Goal: Information Seeking & Learning: Find specific fact

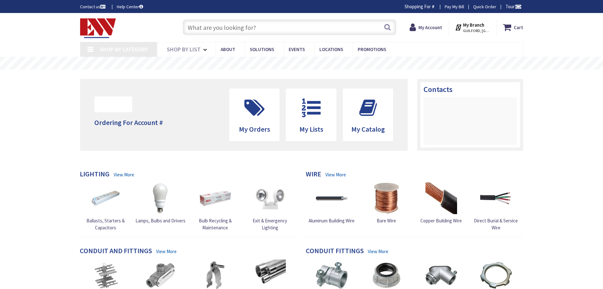
type input "[STREET_ADDRESS]"
click at [269, 27] on input "text" at bounding box center [290, 27] width 214 height 16
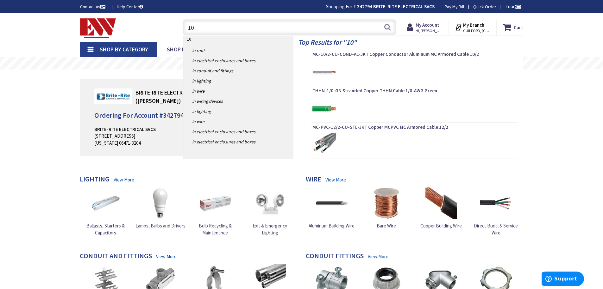
type input "1"
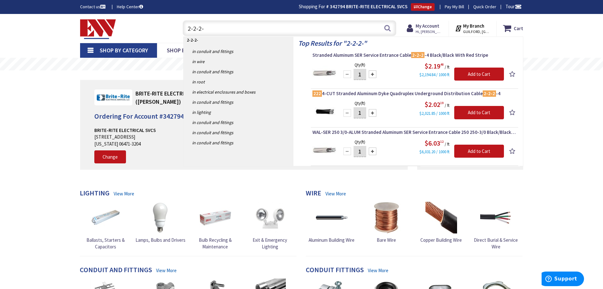
drag, startPoint x: 271, startPoint y: 29, endPoint x: 167, endPoint y: 21, distance: 104.8
click at [184, 22] on input "2-2-2-" at bounding box center [290, 28] width 214 height 16
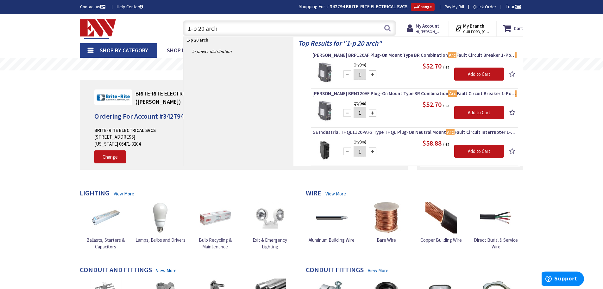
type input "1-p 20 arch"
drag, startPoint x: 230, startPoint y: 28, endPoint x: 143, endPoint y: 25, distance: 86.8
click at [144, 25] on div "Toggle Nav 1-p 20 arch 1-p 20 arch Search Cart My Cart Close You have no items …" at bounding box center [301, 28] width 453 height 21
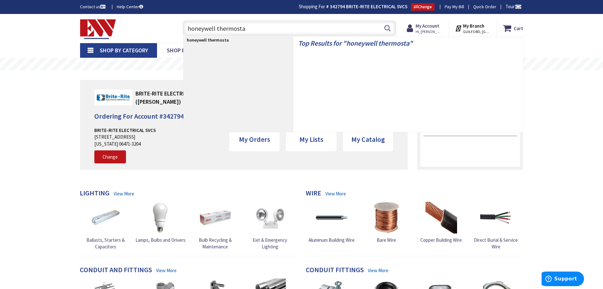
type input "honeywell thermostat"
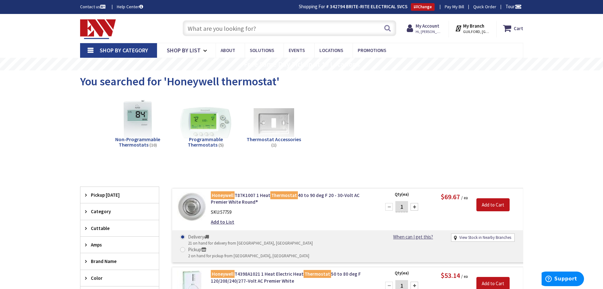
click at [218, 29] on input "text" at bounding box center [290, 28] width 214 height 16
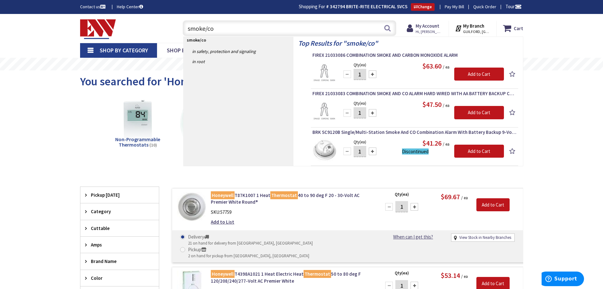
type input "smoke/co"
